Goal: Feedback & Contribution: Contribute content

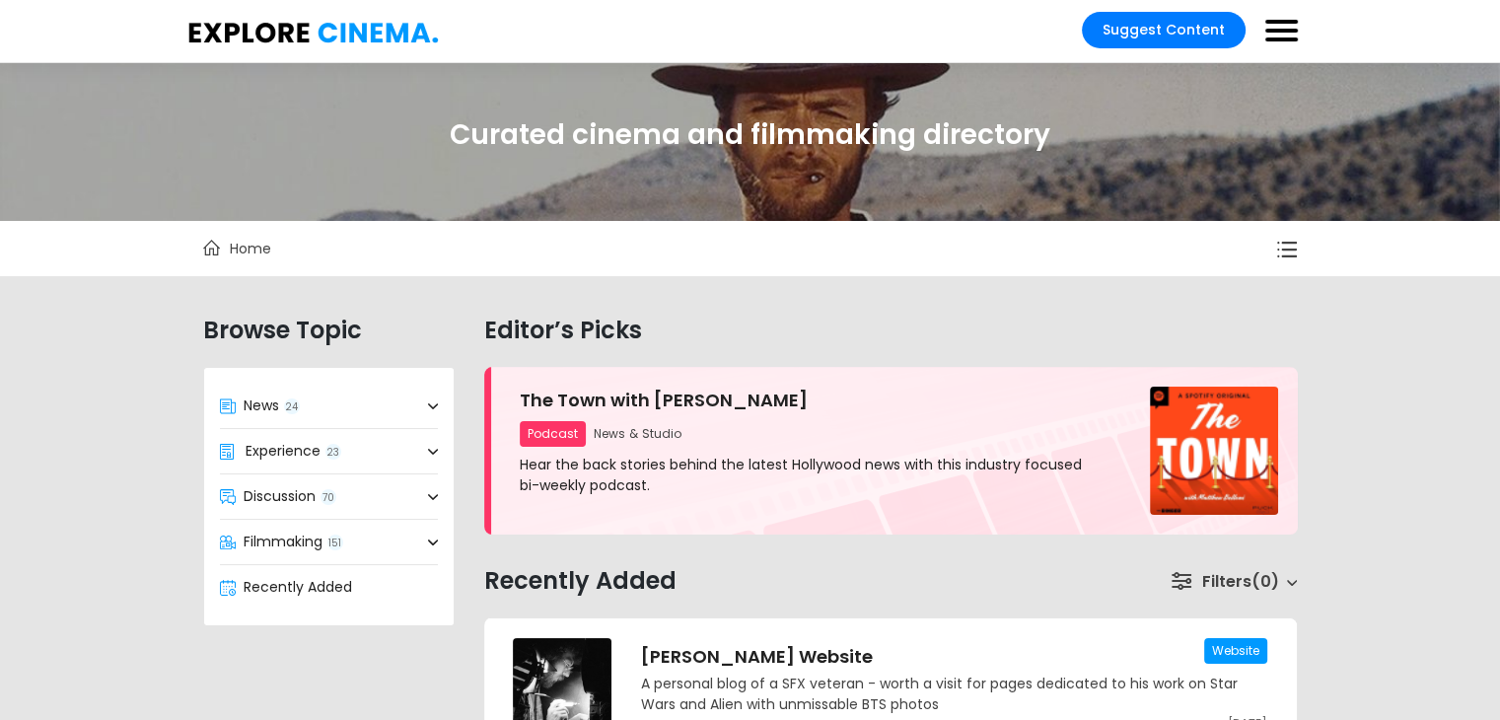
click at [1270, 23] on span at bounding box center [1282, 22] width 33 height 4
click at [1270, 23] on input "checkbox" at bounding box center [1280, 21] width 39 height 32
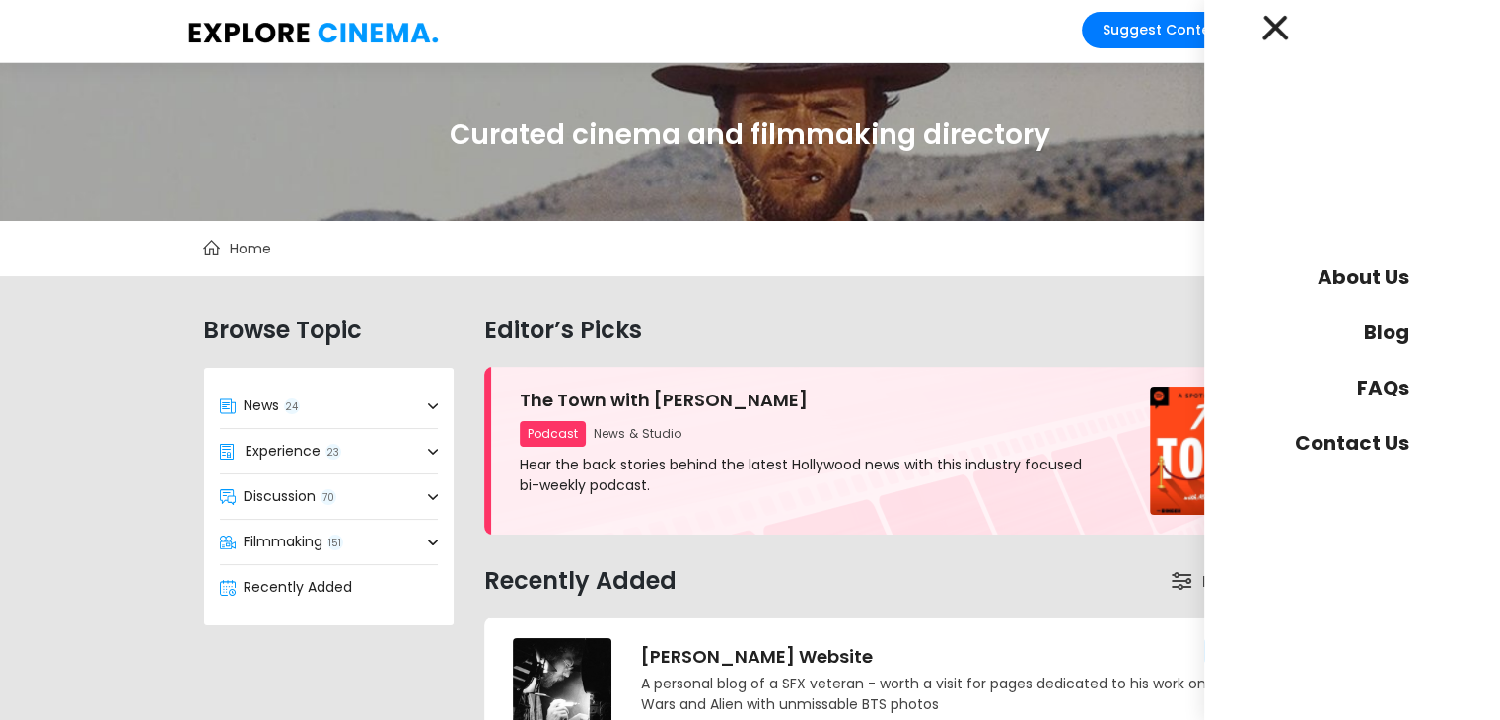
click at [973, 292] on div "Editor’s Picks" at bounding box center [891, 329] width 843 height 75
drag, startPoint x: 1259, startPoint y: 23, endPoint x: 1277, endPoint y: 26, distance: 19.0
click at [1277, 26] on div "About Us Blog FAQs Contact Us Suggest Content" at bounding box center [1282, 31] width 33 height 39
click at [1277, 26] on span at bounding box center [1275, 28] width 26 height 26
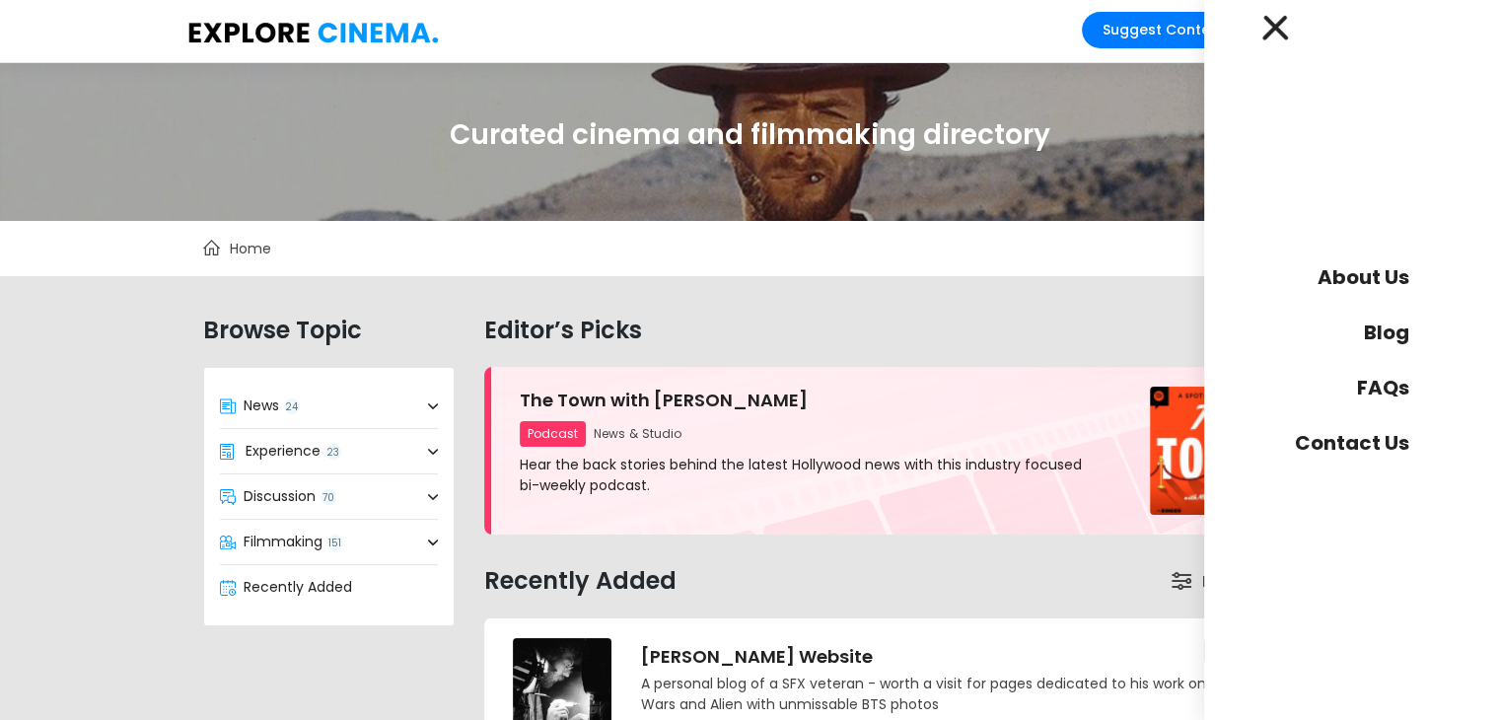
click at [1277, 26] on input "checkbox" at bounding box center [1280, 21] width 39 height 32
checkbox input "false"
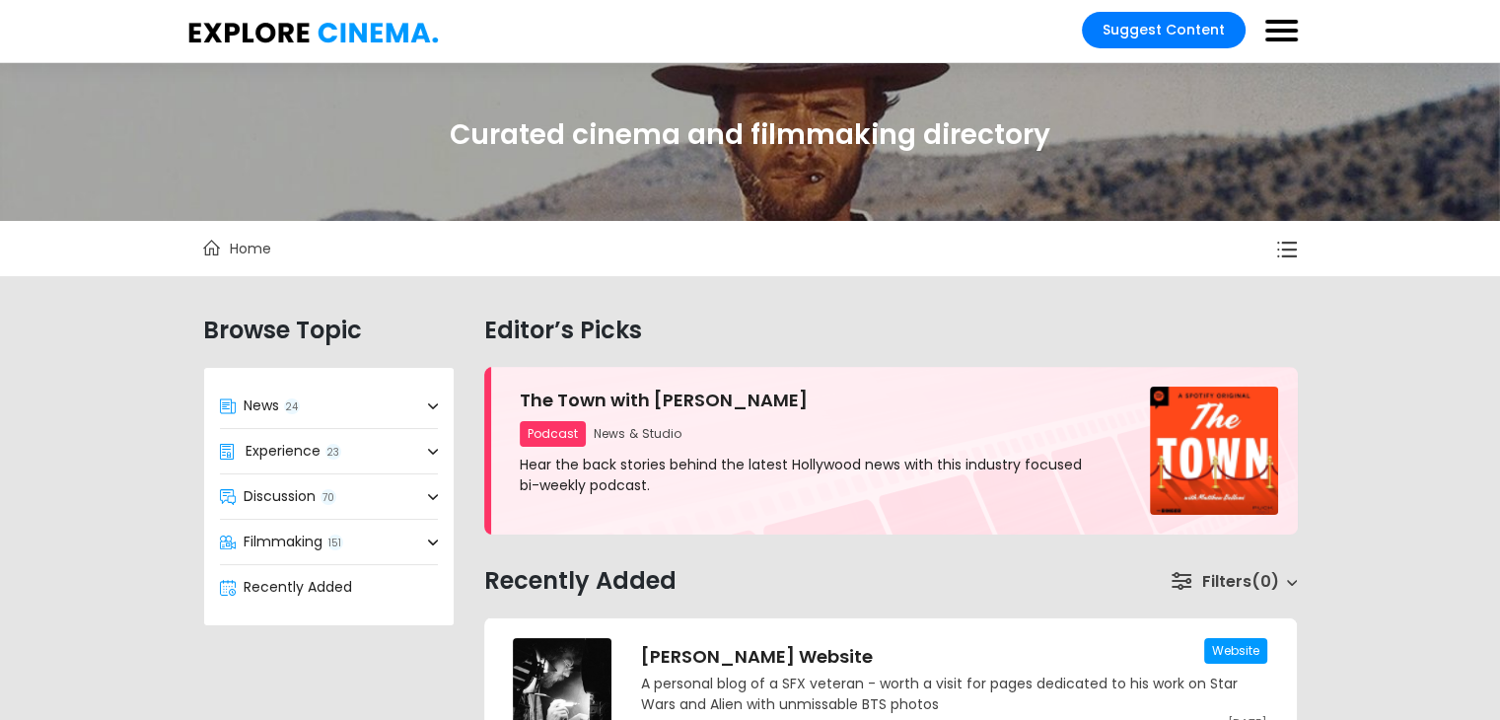
click at [1286, 254] on icon "filter-views" at bounding box center [1287, 250] width 20 height 16
click at [1282, 255] on icon "filter-views" at bounding box center [1287, 250] width 20 height 16
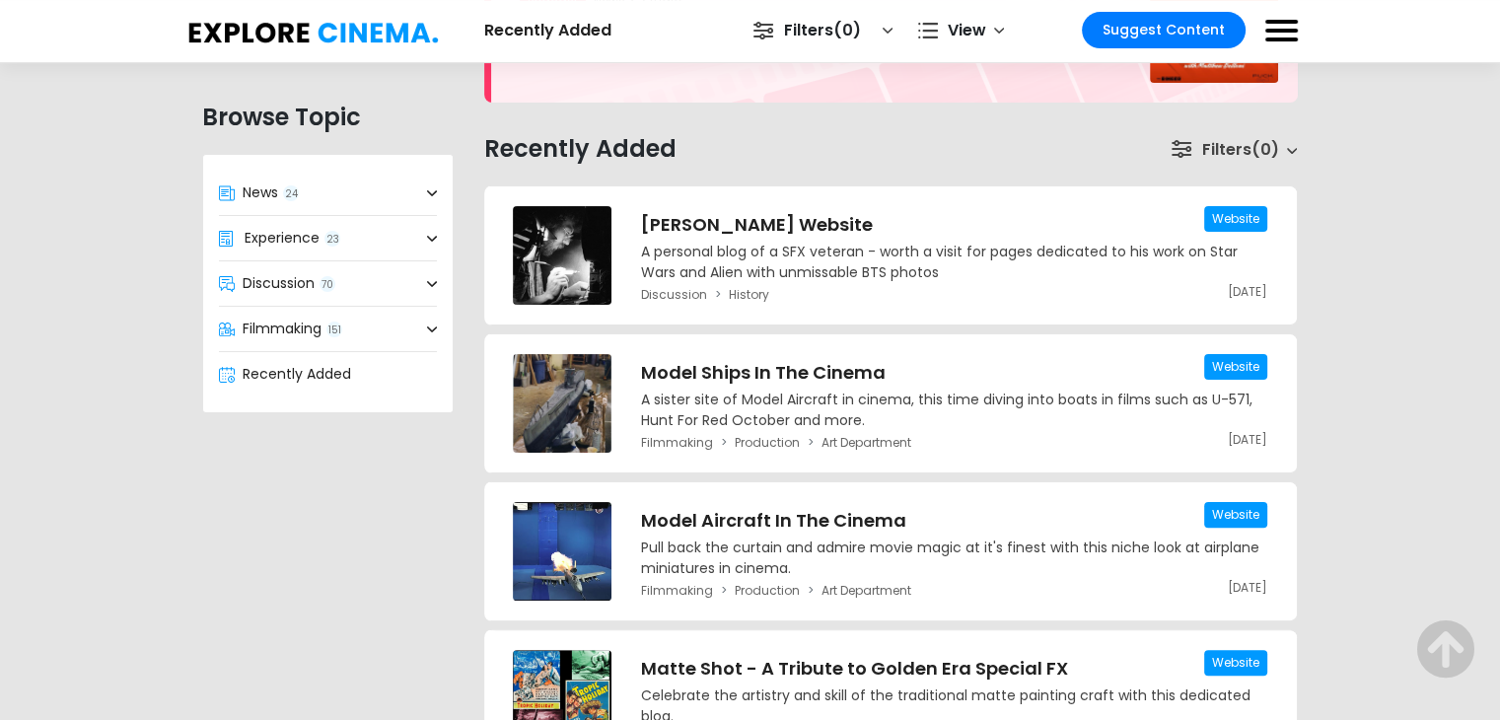
scroll to position [433, 0]
click at [427, 192] on icon at bounding box center [432, 193] width 10 height 6
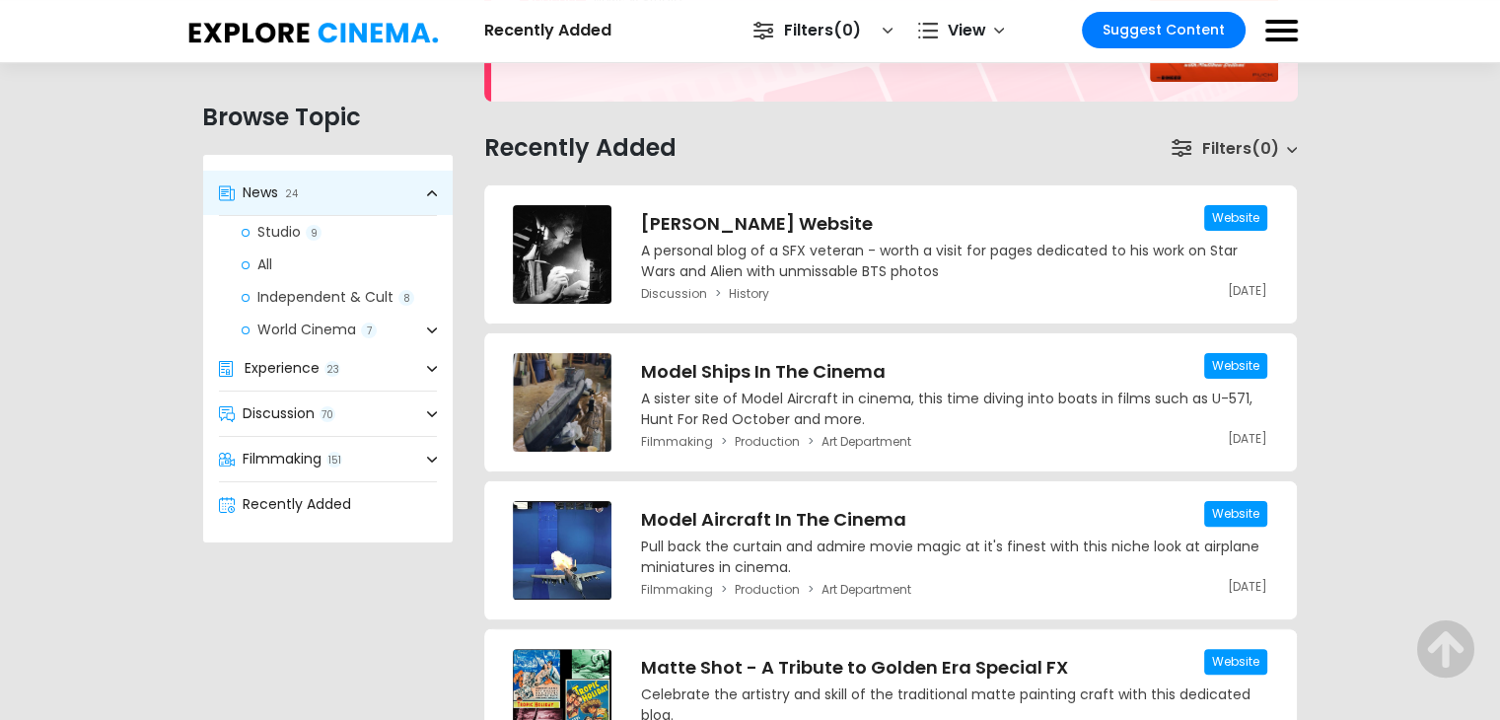
click at [349, 335] on link "World Cinema 7" at bounding box center [339, 330] width 227 height 33
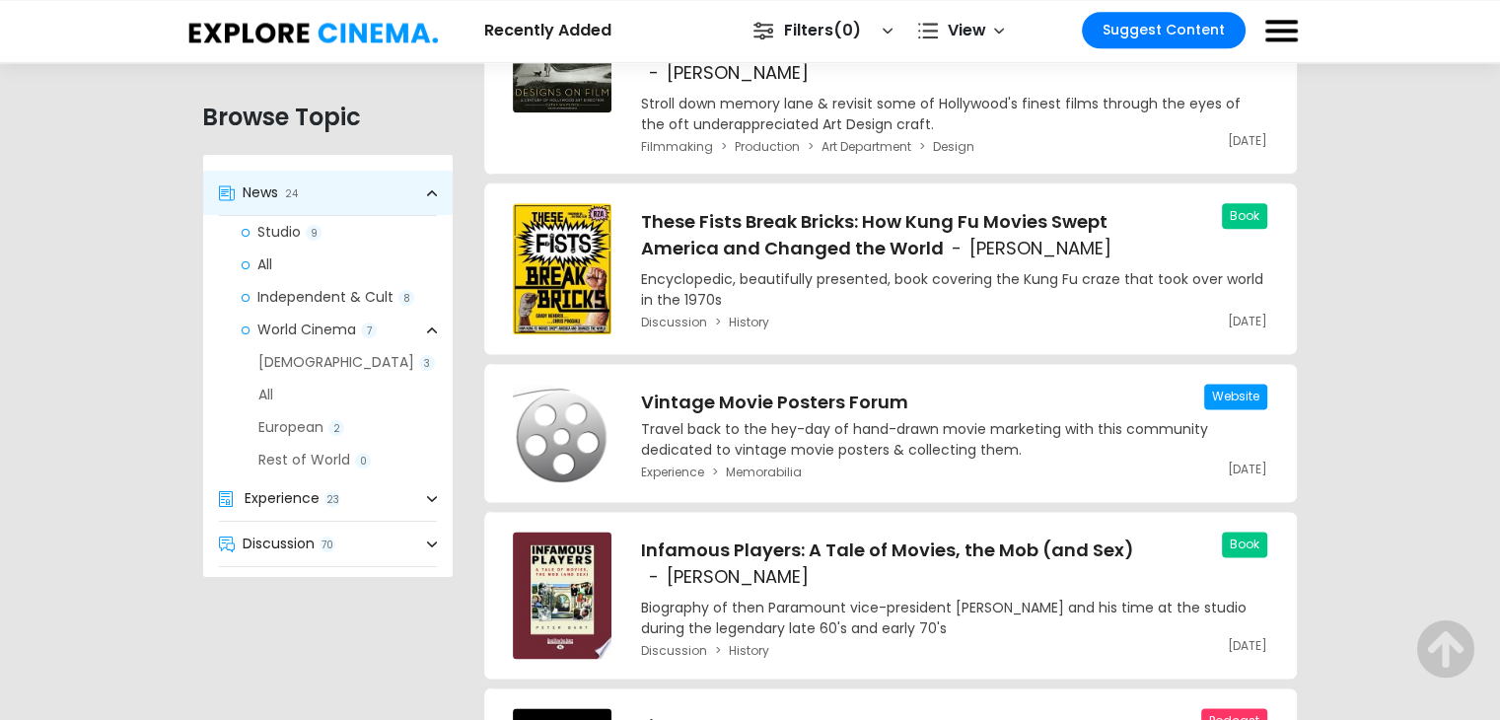
scroll to position [2569, 0]
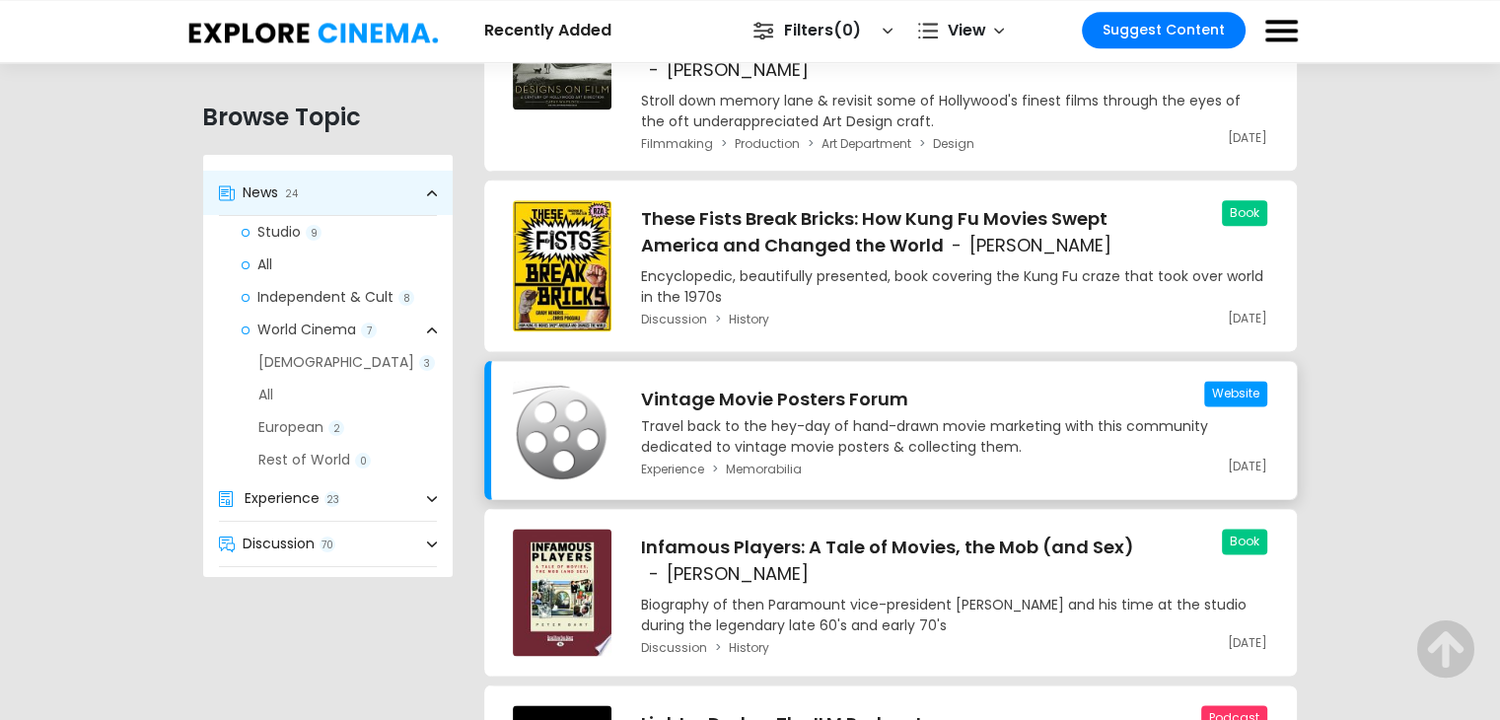
click at [830, 386] on h3 "Vintage Movie Posters Forum" at bounding box center [954, 399] width 626 height 27
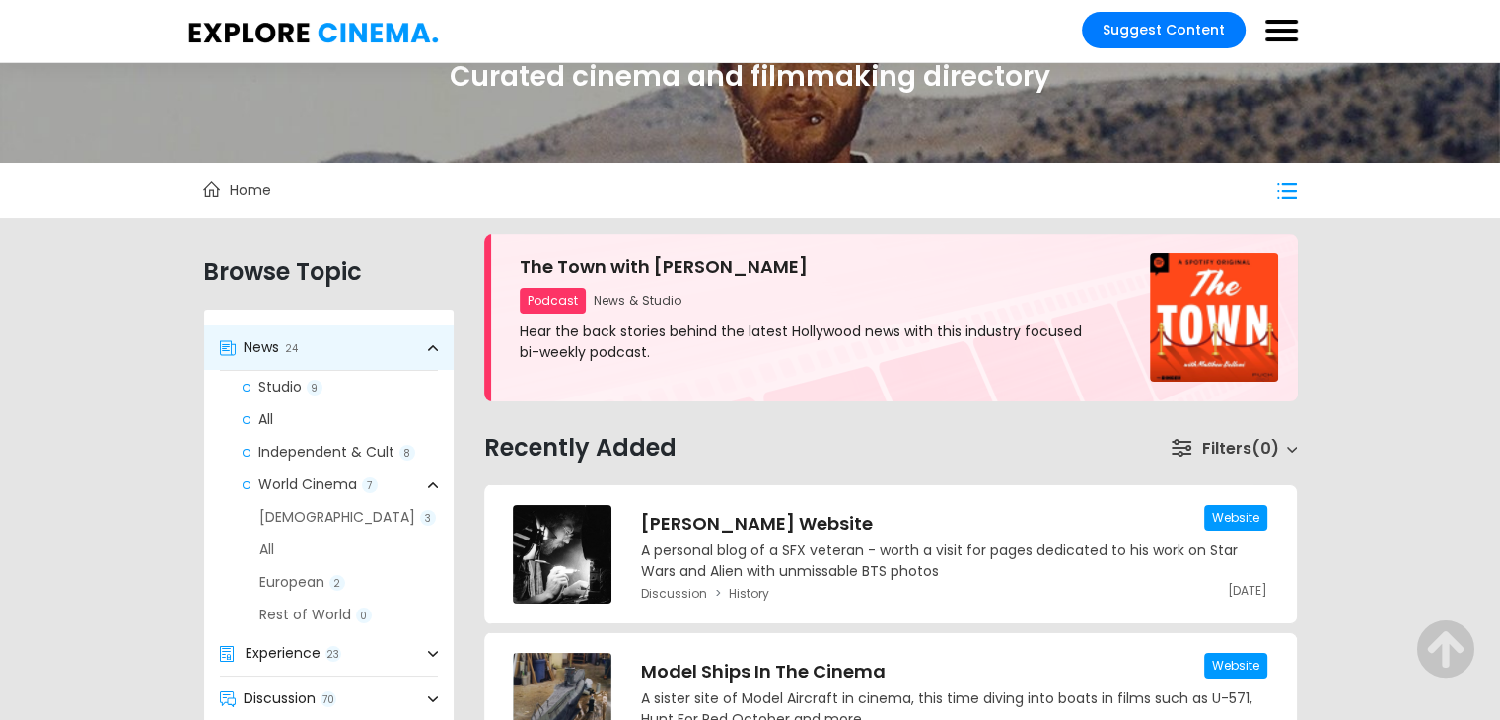
scroll to position [0, 0]
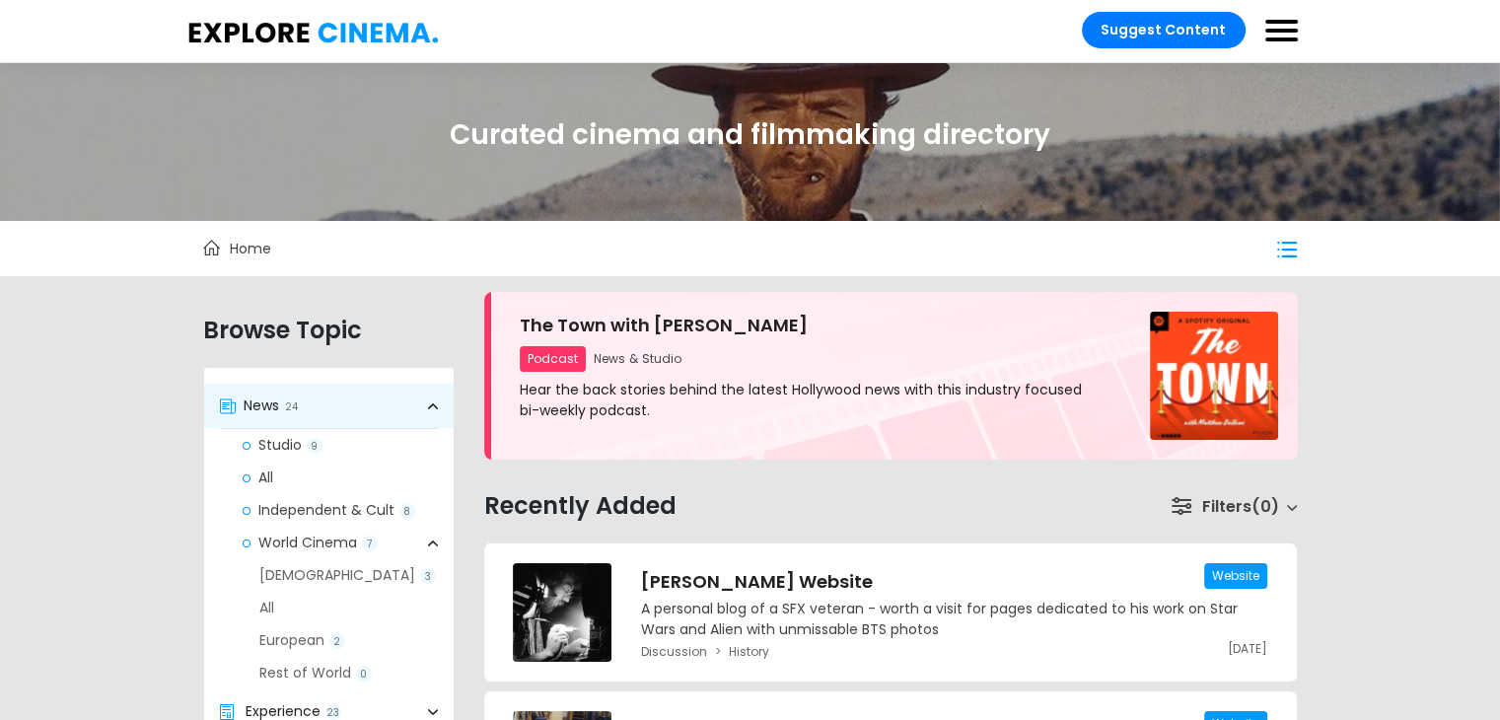
click at [1203, 20] on link "Suggest Content" at bounding box center [1164, 30] width 164 height 36
